Goal: Task Accomplishment & Management: Use online tool/utility

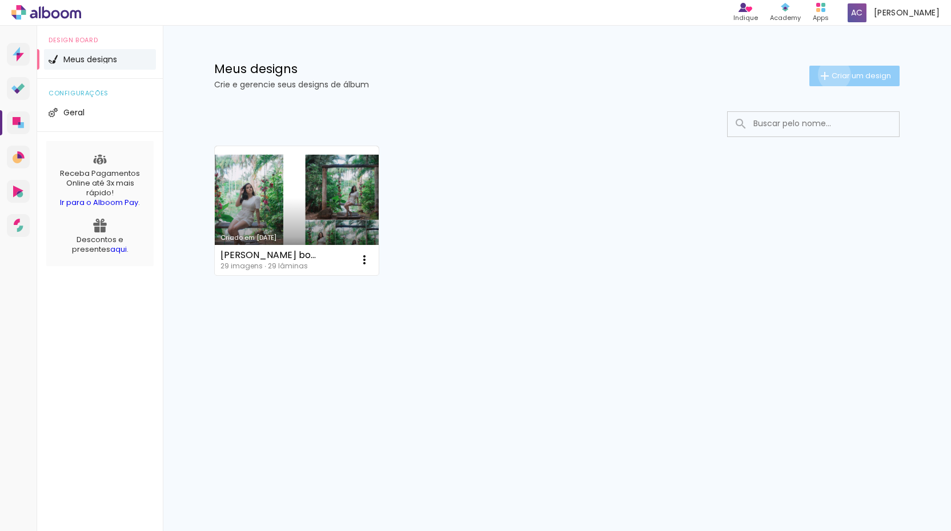
click at [832, 74] on span "Criar um design" at bounding box center [860, 75] width 59 height 7
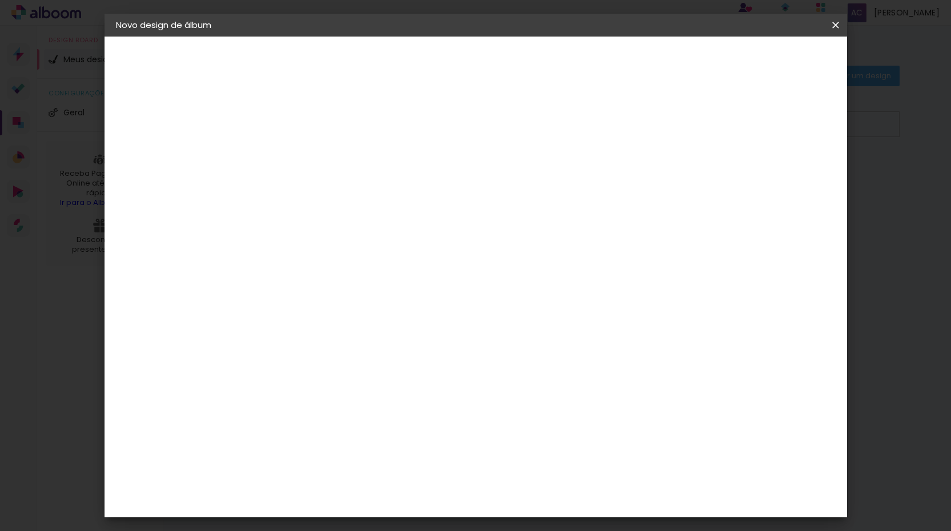
click at [303, 158] on input at bounding box center [303, 153] width 0 height 18
type input "[PERSON_NAME] e [PERSON_NAME]"
type paper-input "[PERSON_NAME] e [PERSON_NAME]"
click at [0, 0] on slot "Avançar" at bounding box center [0, 0] width 0 height 0
click at [357, 216] on input at bounding box center [331, 217] width 115 height 14
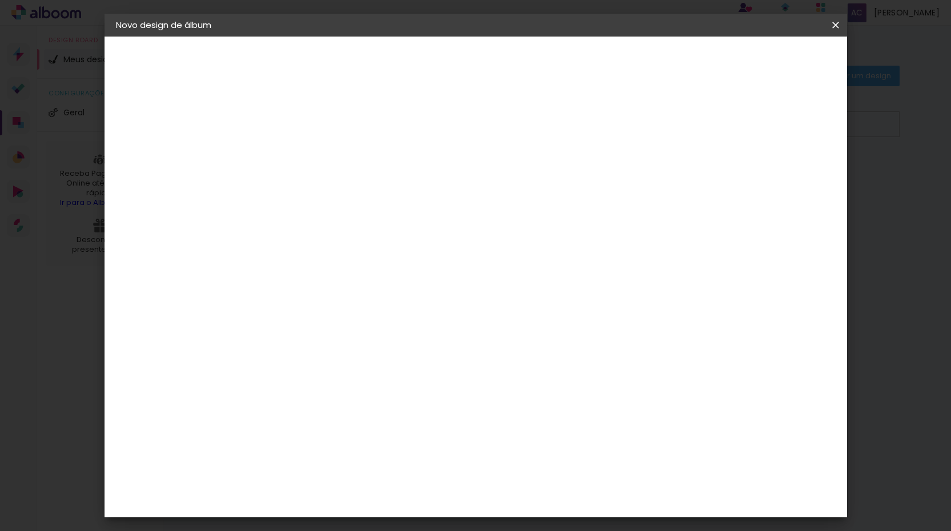
type input "s"
type input "pho"
type paper-input "pho"
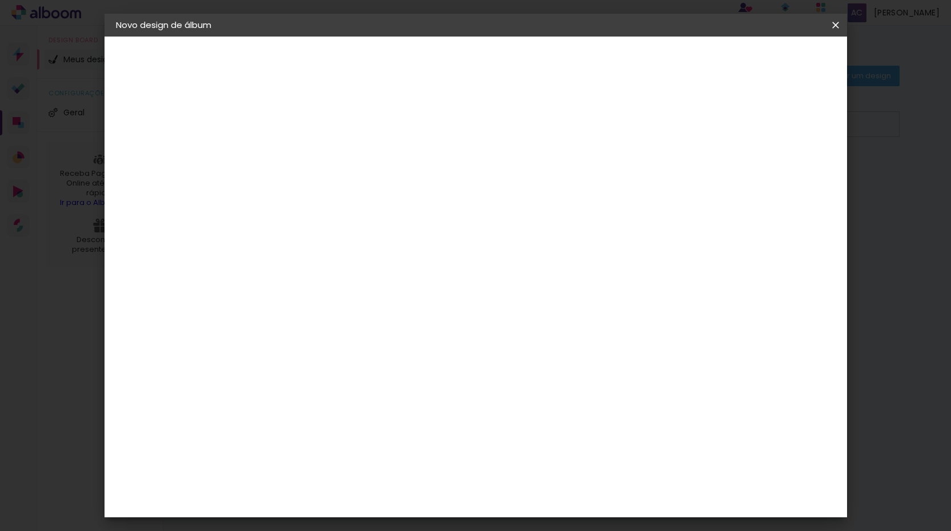
click at [314, 405] on div "Photo Pró Digital" at bounding box center [309, 418] width 28 height 27
click at [0, 0] on slot "Tamanho Livre" at bounding box center [0, 0] width 0 height 0
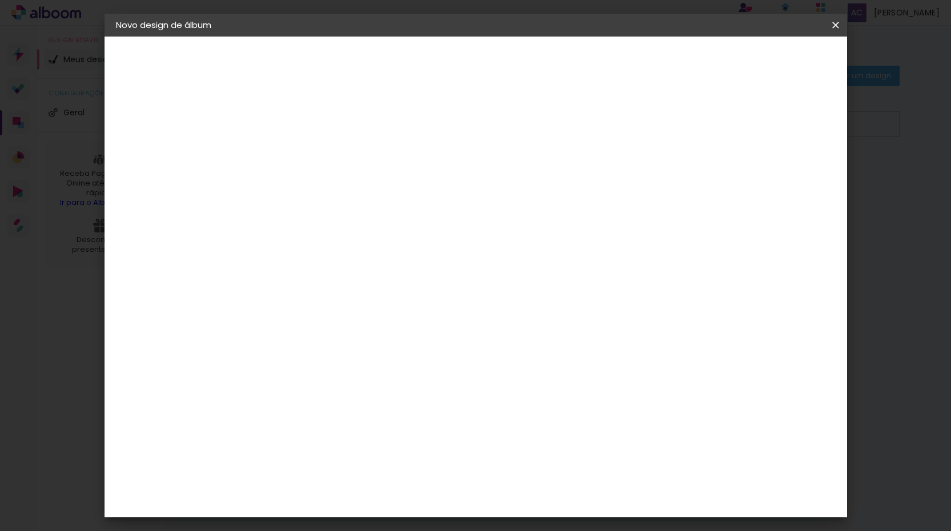
click at [404, 176] on iron-icon at bounding box center [397, 174] width 14 height 14
click at [485, 66] on paper-button "Avançar" at bounding box center [457, 60] width 56 height 19
click at [436, 179] on span "30" at bounding box center [429, 178] width 19 height 17
click at [431, 177] on span "30" at bounding box center [429, 178] width 19 height 17
click at [426, 176] on span "30" at bounding box center [429, 178] width 19 height 17
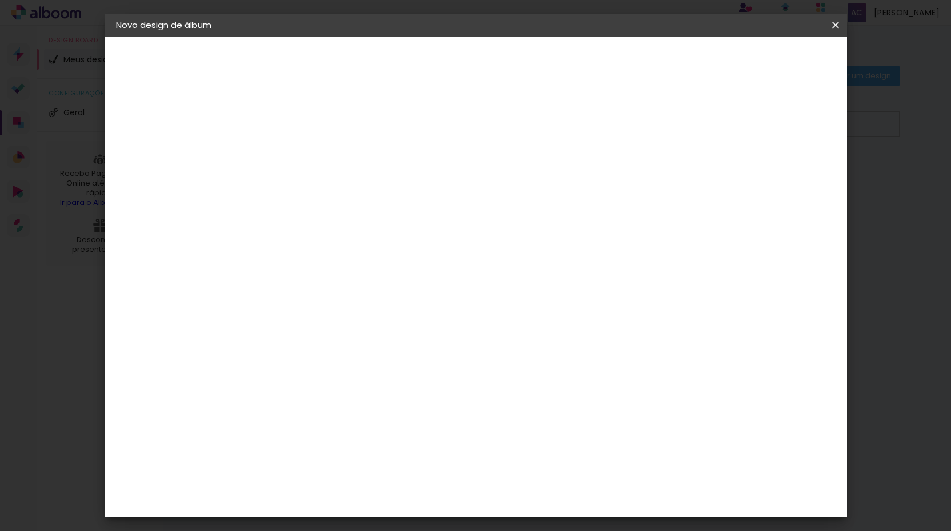
click at [437, 176] on span "30" at bounding box center [429, 178] width 19 height 17
click at [439, 180] on span "cm" at bounding box center [446, 178] width 14 height 17
click at [716, 130] on div at bounding box center [711, 131] width 10 height 10
type paper-checkbox "on"
click at [437, 178] on span "30" at bounding box center [429, 178] width 19 height 17
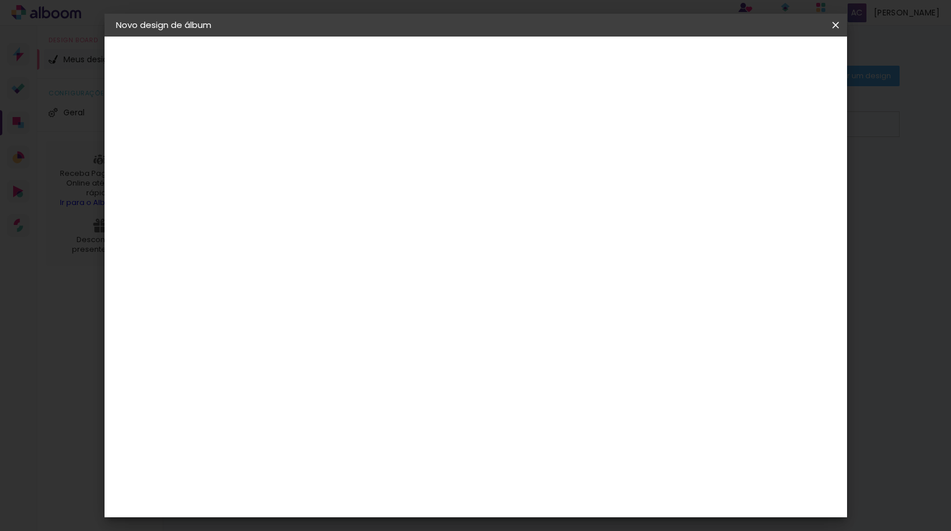
click at [549, 487] on input "60" at bounding box center [543, 480] width 30 height 17
type input "50"
type paper-input "50"
click at [693, 437] on div "cm" at bounding box center [549, 420] width 457 height 40
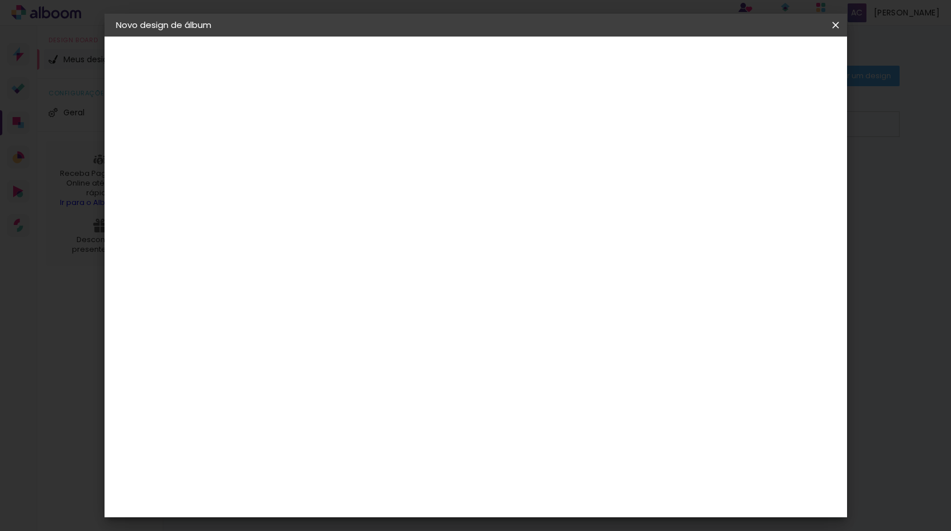
scroll to position [83, 0]
click at [273, 265] on input "30" at bounding box center [267, 266] width 30 height 17
type input "0"
type input "25"
type paper-input "25"
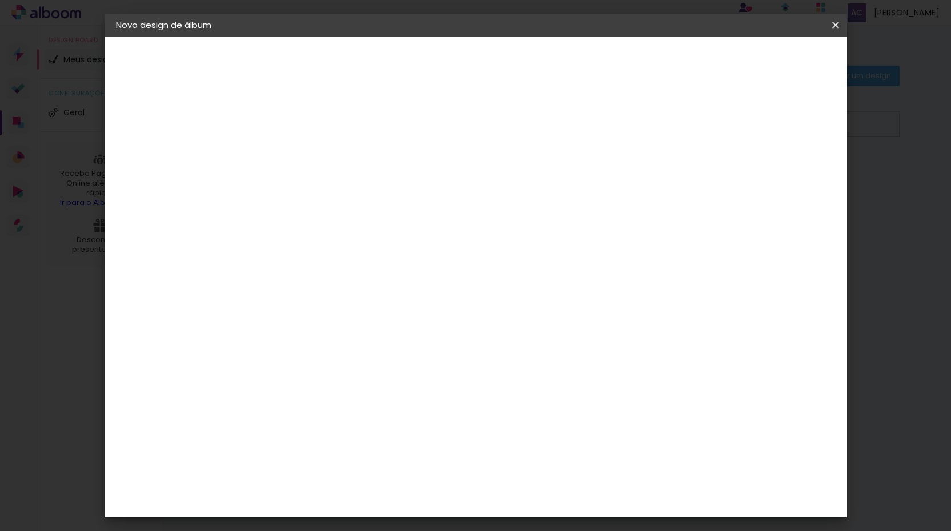
click at [551, 481] on input "50" at bounding box center [543, 480] width 30 height 17
type input "60"
type paper-input "60"
click at [622, 153] on div "30 cm cm cm mm A maioria das encadernadoras sugere 5mm de sangria." at bounding box center [527, 107] width 548 height 91
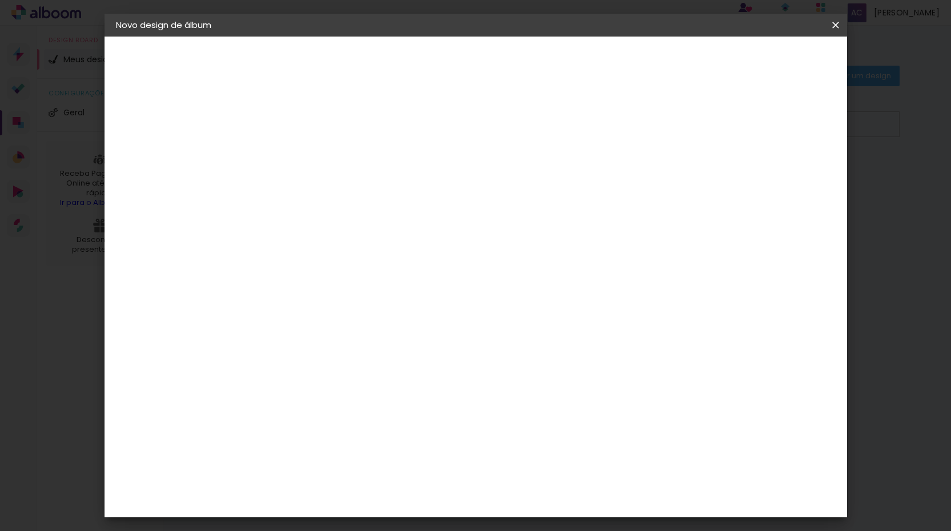
click at [773, 59] on span "Iniciar design" at bounding box center [747, 61] width 52 height 8
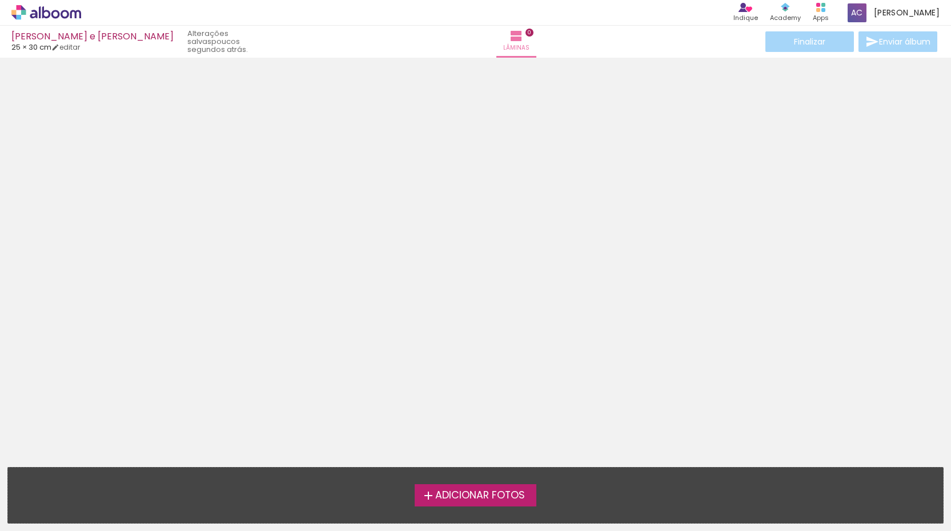
click at [469, 501] on span "Adicionar Fotos" at bounding box center [480, 495] width 90 height 10
click at [0, 0] on input "file" at bounding box center [0, 0] width 0 height 0
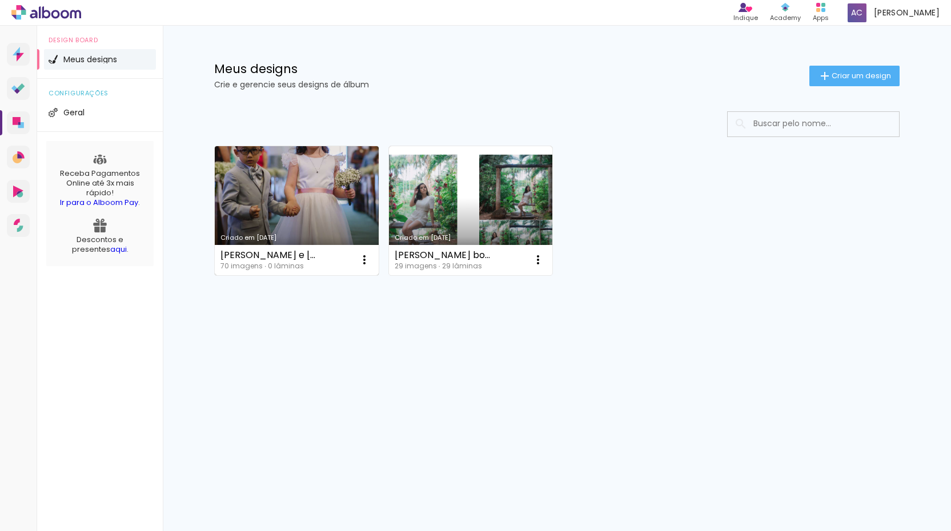
click at [273, 204] on link "Criado em [DATE]" at bounding box center [297, 210] width 164 height 129
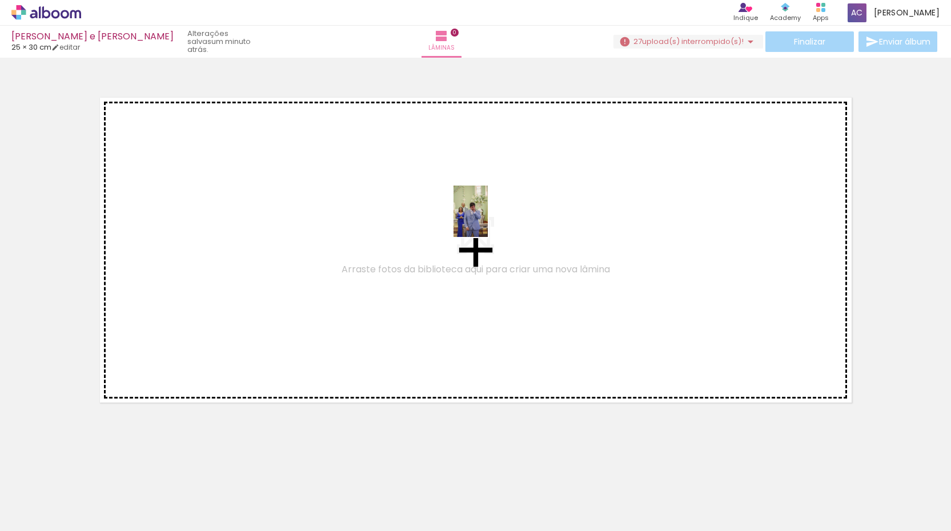
drag, startPoint x: 180, startPoint y: 496, endPoint x: 488, endPoint y: 220, distance: 412.8
click at [488, 220] on quentale-workspace at bounding box center [475, 265] width 951 height 531
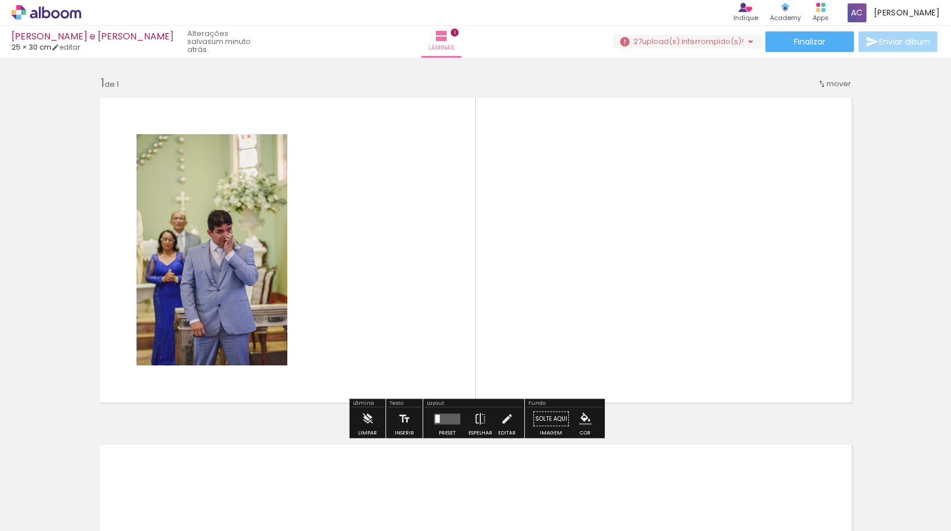
click at [121, 497] on div at bounding box center [114, 492] width 38 height 57
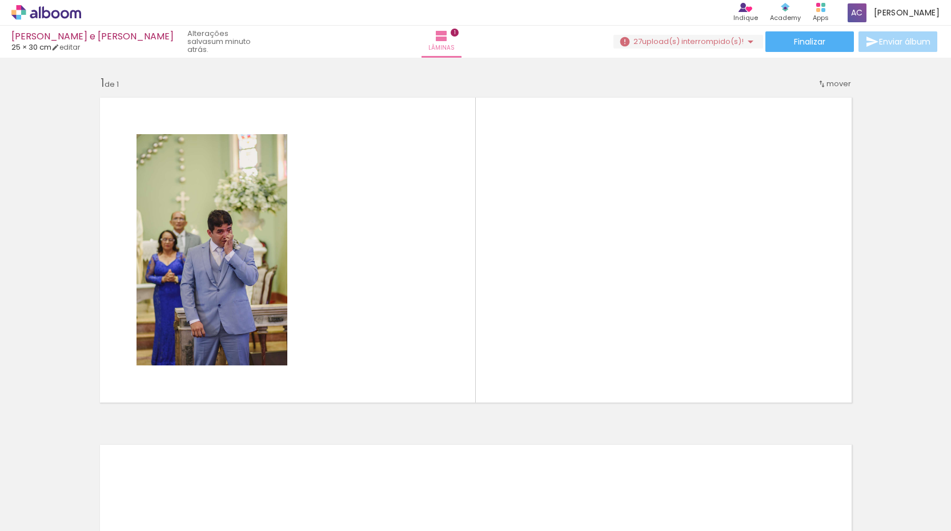
click at [121, 497] on div at bounding box center [114, 492] width 38 height 57
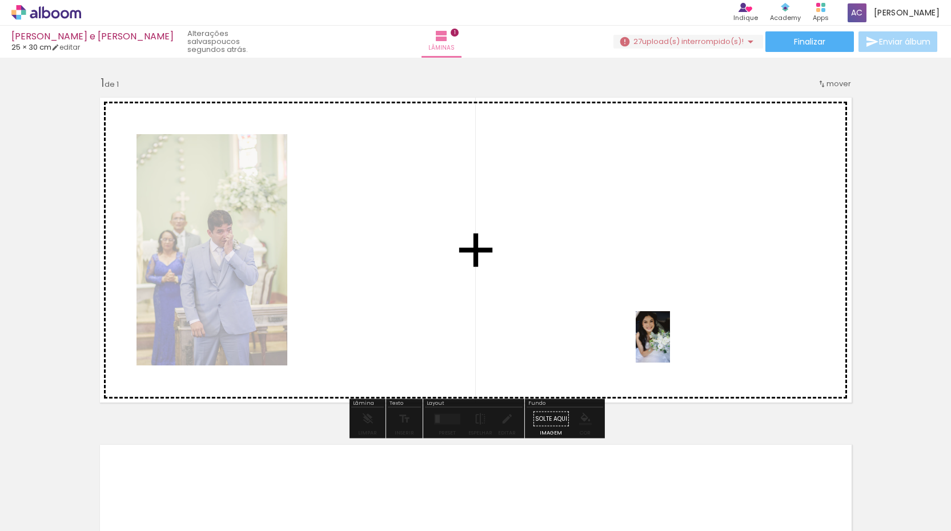
drag, startPoint x: 729, startPoint y: 492, endPoint x: 670, endPoint y: 345, distance: 158.8
click at [670, 345] on quentale-workspace at bounding box center [475, 265] width 951 height 531
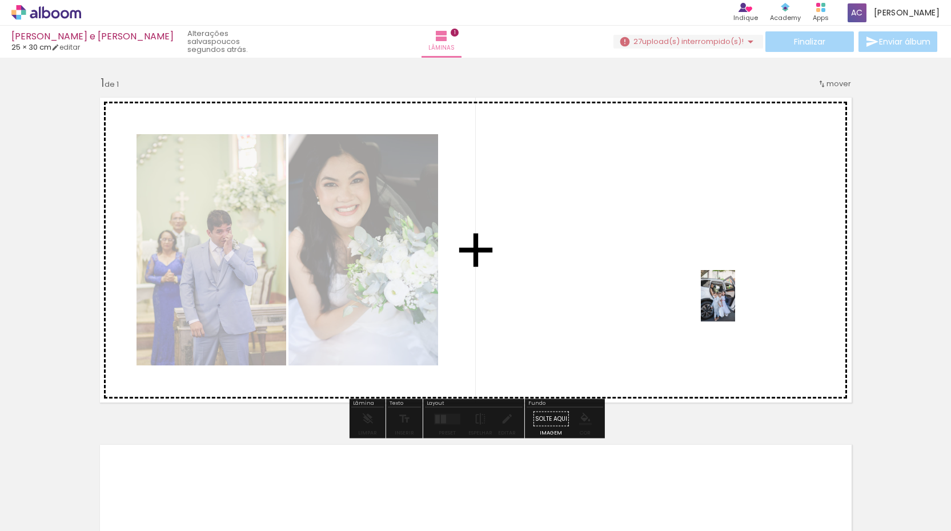
drag, startPoint x: 791, startPoint y: 490, endPoint x: 732, endPoint y: 297, distance: 201.9
click at [732, 297] on quentale-workspace at bounding box center [475, 265] width 951 height 531
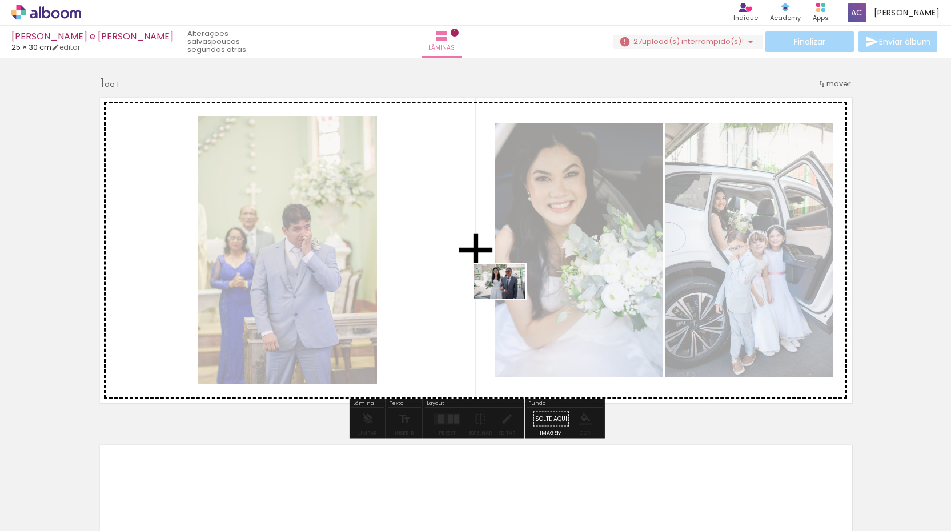
drag, startPoint x: 855, startPoint y: 481, endPoint x: 489, endPoint y: 293, distance: 411.4
click at [489, 293] on quentale-workspace at bounding box center [475, 265] width 951 height 531
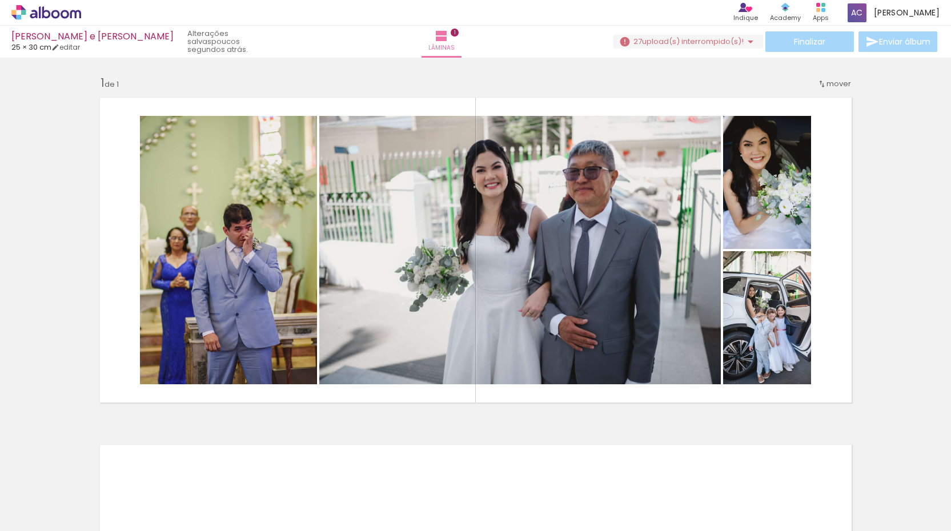
scroll to position [0, 0]
click at [114, 494] on div at bounding box center [114, 492] width 38 height 57
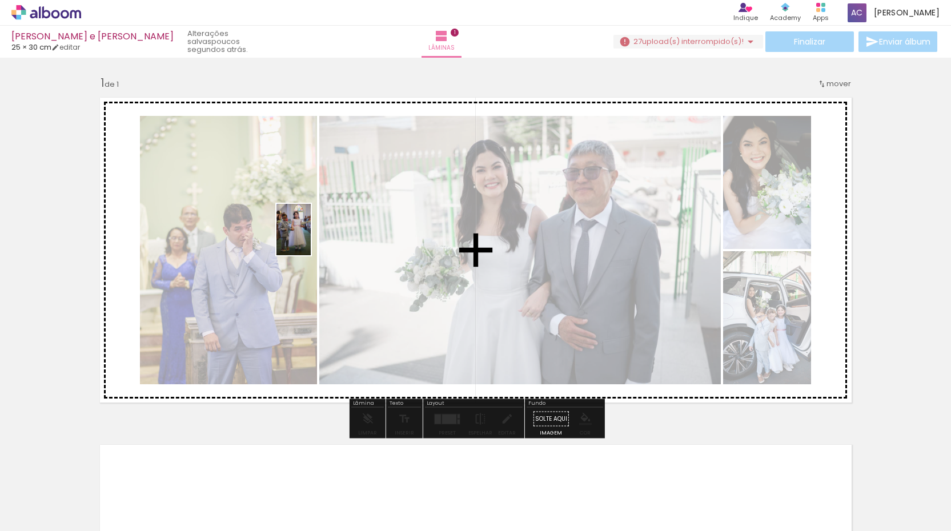
drag, startPoint x: 114, startPoint y: 494, endPoint x: 311, endPoint y: 238, distance: 323.7
click at [311, 238] on quentale-workspace at bounding box center [475, 265] width 951 height 531
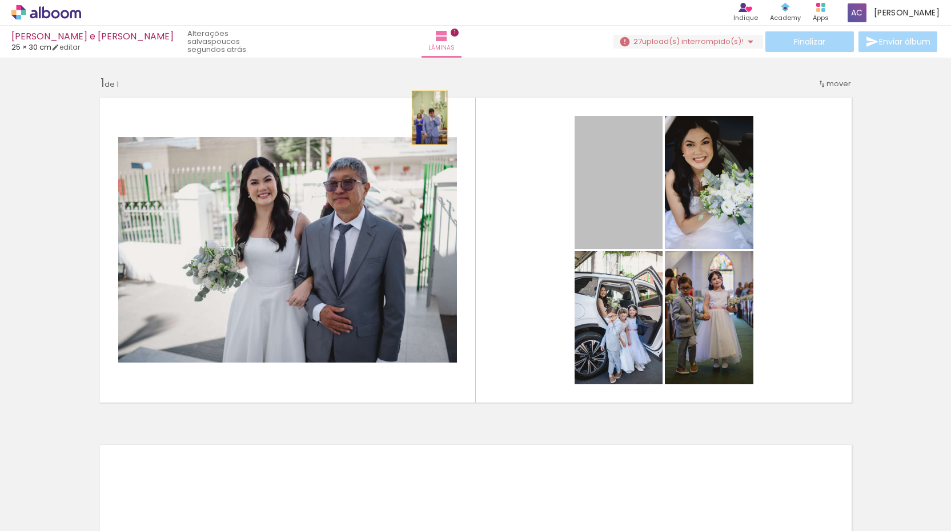
drag, startPoint x: 641, startPoint y: 180, endPoint x: 429, endPoint y: 118, distance: 220.2
click at [429, 118] on quentale-layouter at bounding box center [475, 250] width 765 height 319
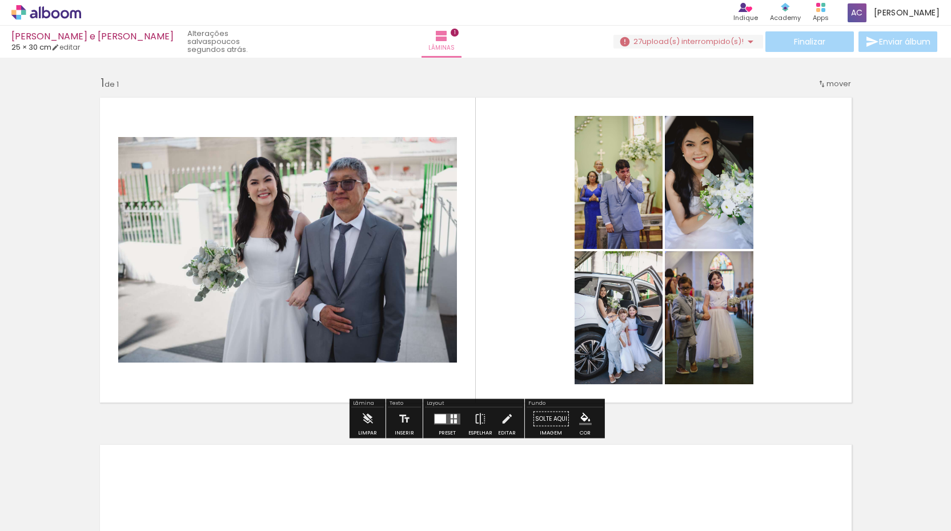
click at [824, 84] on iron-icon at bounding box center [821, 83] width 9 height 9
click at [833, 83] on paper-item "Posição atual: 1" at bounding box center [809, 82] width 87 height 19
click at [871, 99] on div "Inserir lâmina 1 de 1" at bounding box center [475, 409] width 951 height 695
click at [845, 82] on span "mover" at bounding box center [838, 83] width 25 height 11
click at [822, 81] on span "Posição atual:" at bounding box center [801, 82] width 52 height 19
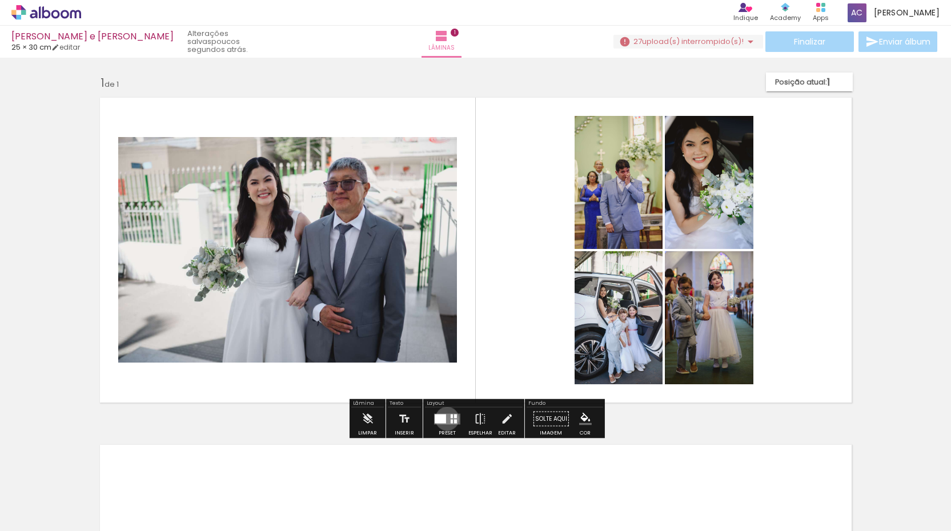
click at [444, 419] on quentale-layouter at bounding box center [447, 418] width 26 height 11
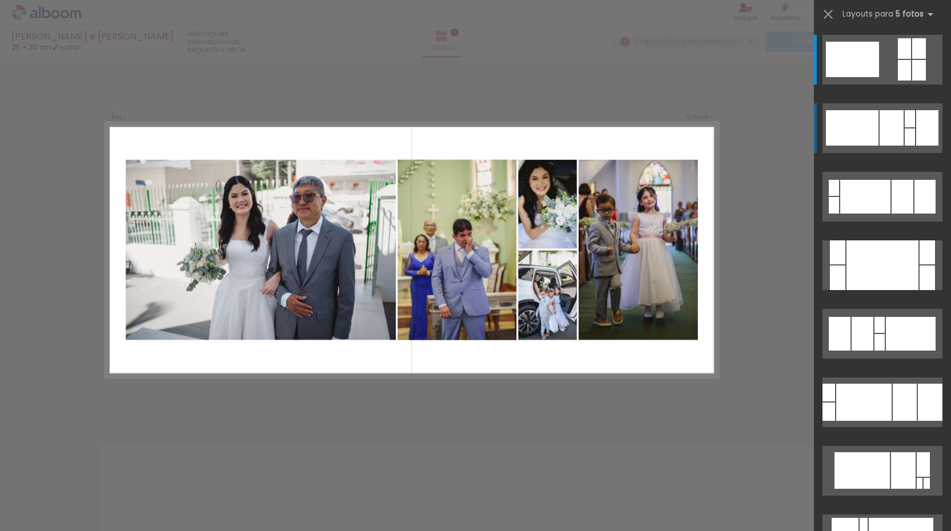
click at [872, 139] on div at bounding box center [852, 127] width 53 height 35
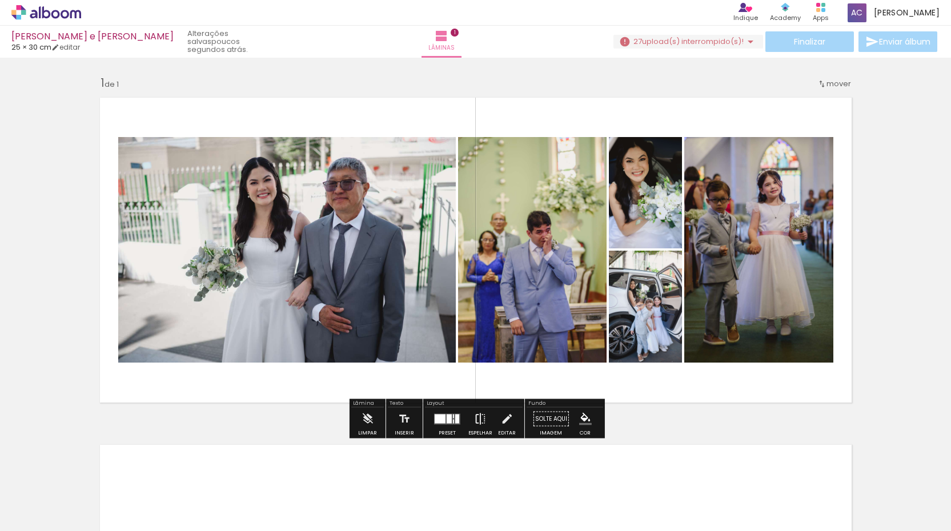
scroll to position [23, 0]
click at [441, 420] on div at bounding box center [440, 418] width 11 height 9
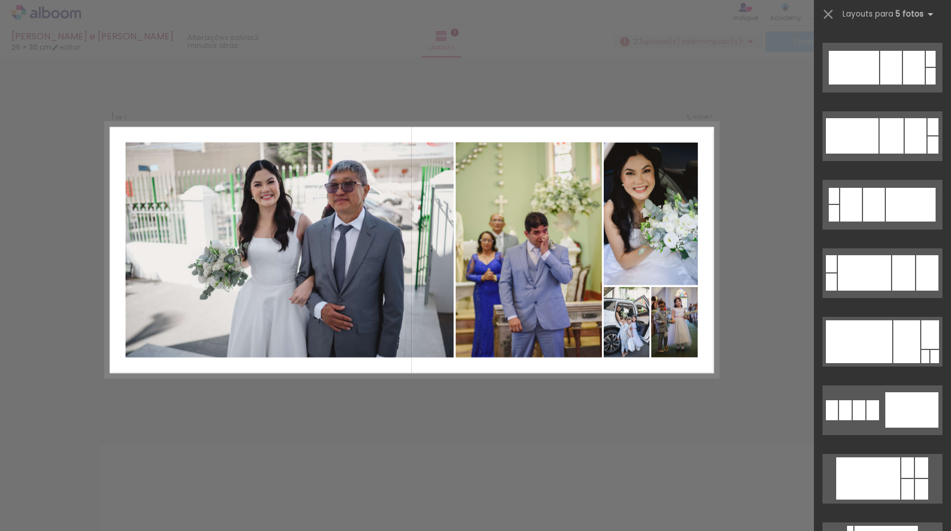
scroll to position [1640, 0]
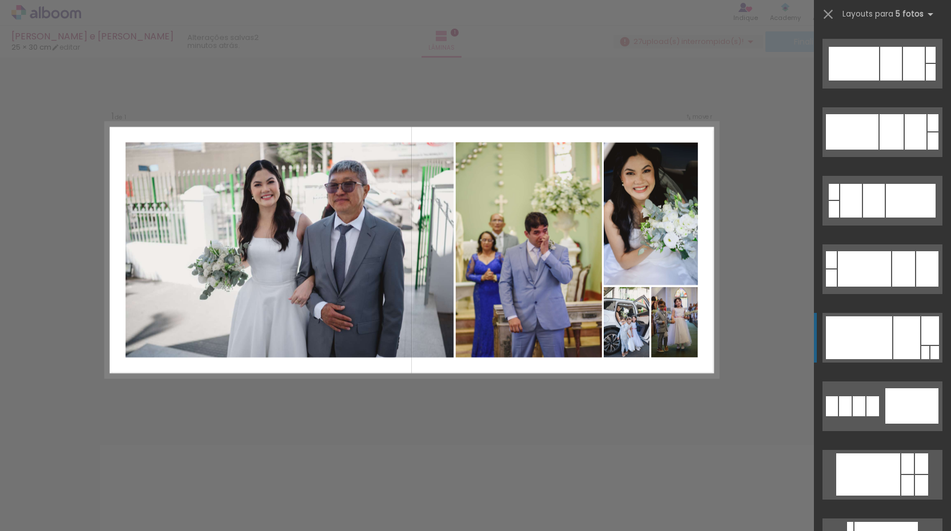
click at [890, 337] on div at bounding box center [859, 337] width 66 height 43
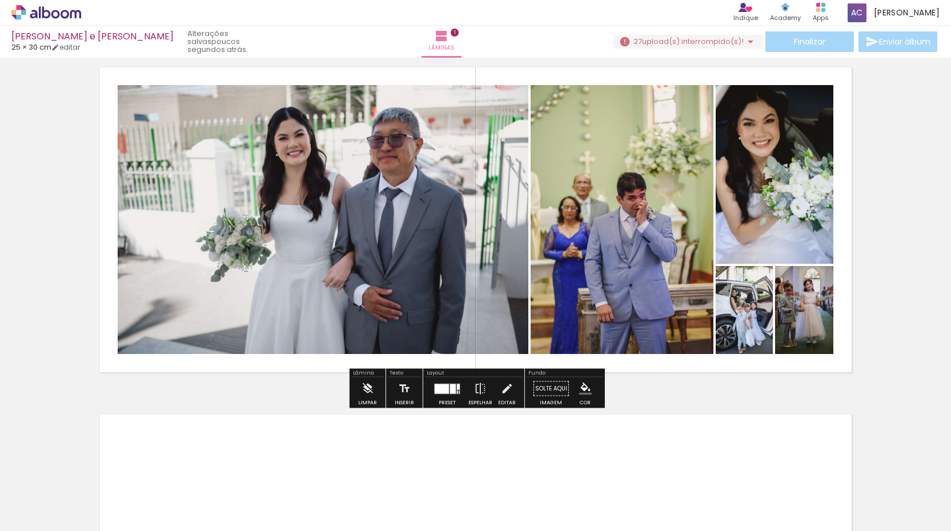
scroll to position [0, 0]
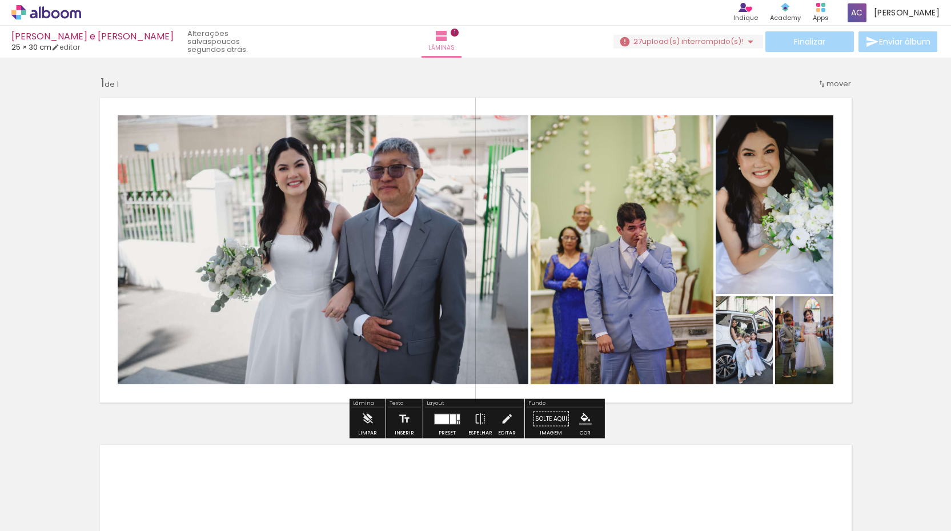
click at [667, 42] on span "upload(s) interrompido(s)!" at bounding box center [693, 41] width 102 height 11
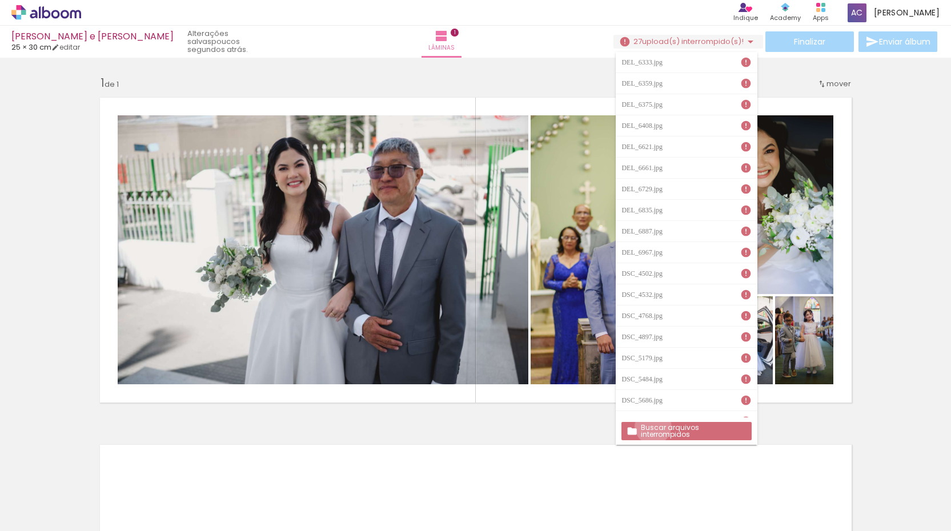
click at [0, 0] on slot "Buscar arquivos interrompidos" at bounding box center [0, 0] width 0 height 0
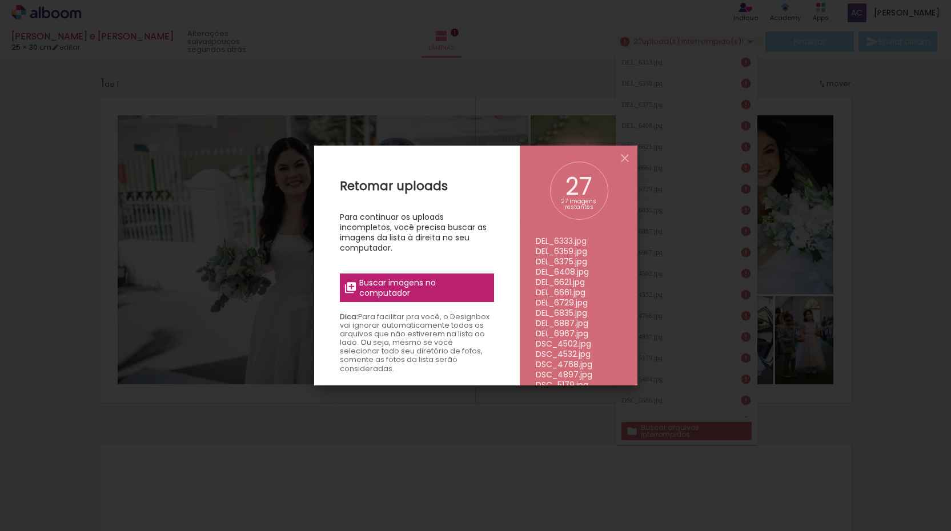
click at [432, 280] on span "Buscar imagens no computador" at bounding box center [422, 287] width 127 height 21
click at [0, 0] on input "file" at bounding box center [0, 0] width 0 height 0
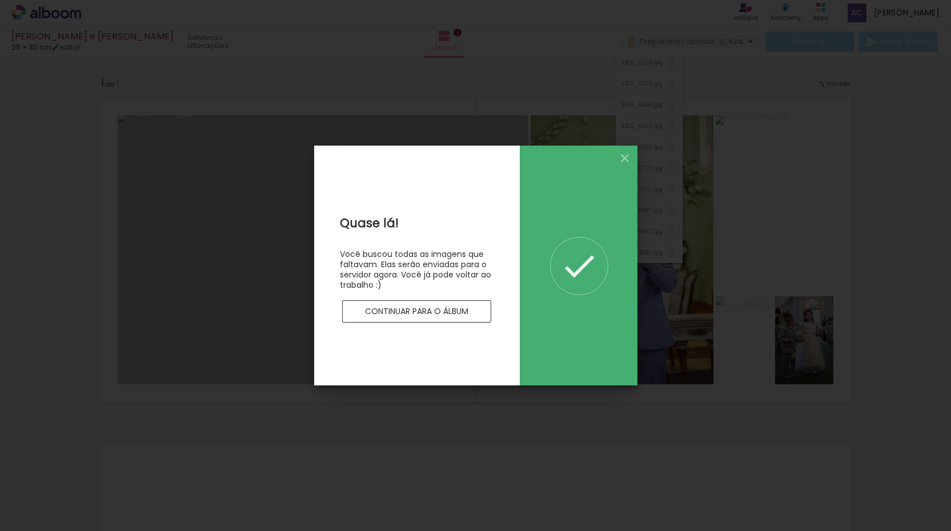
click at [0, 0] on slot "Continuar para o álbum" at bounding box center [0, 0] width 0 height 0
